Goal: Go to known website: Access a specific website the user already knows

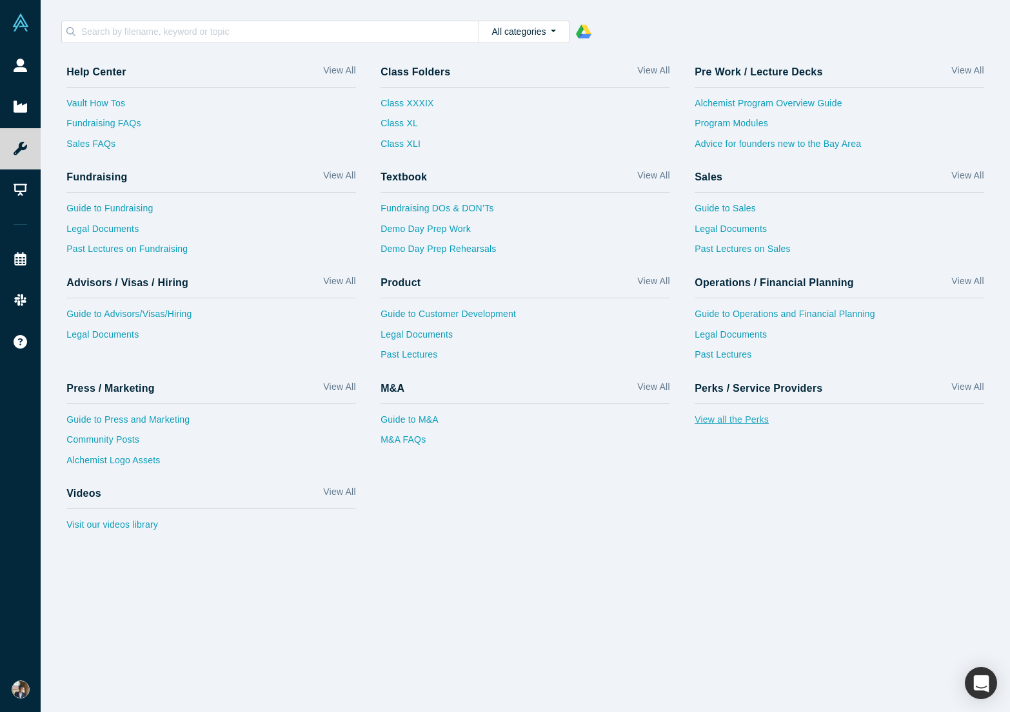
click at [746, 422] on link "View all the Perks" at bounding box center [838, 423] width 289 height 21
